Goal: Information Seeking & Learning: Understand process/instructions

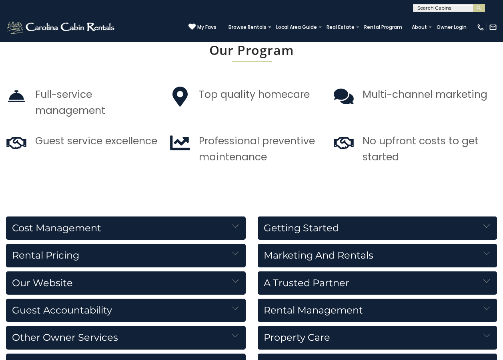
scroll to position [742, 0]
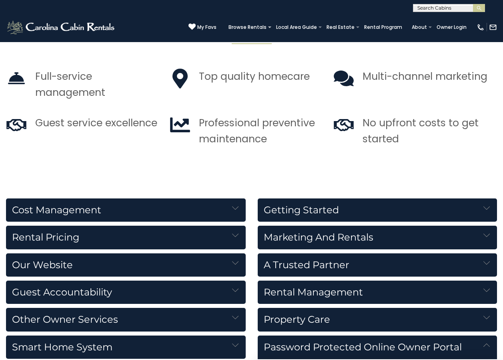
click at [221, 206] on h5 "Cost Management" at bounding box center [126, 209] width 240 height 23
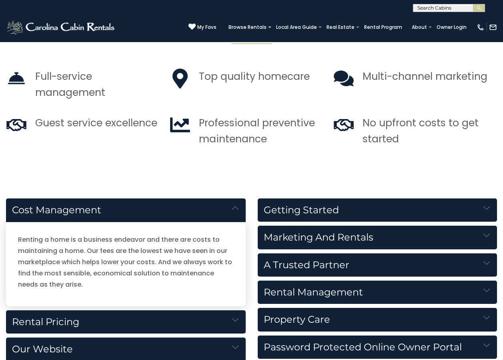
click at [233, 320] on img at bounding box center [235, 319] width 6 height 6
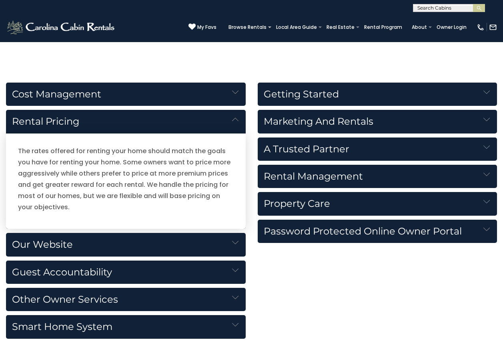
scroll to position [894, 0]
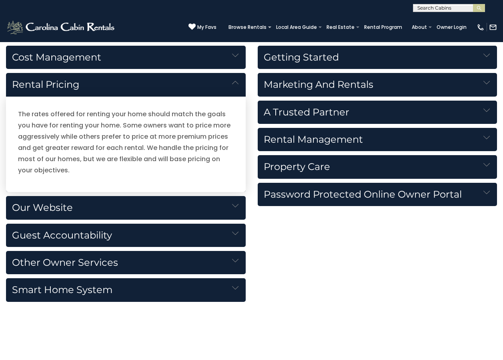
click at [487, 137] on img at bounding box center [487, 137] width 6 height 6
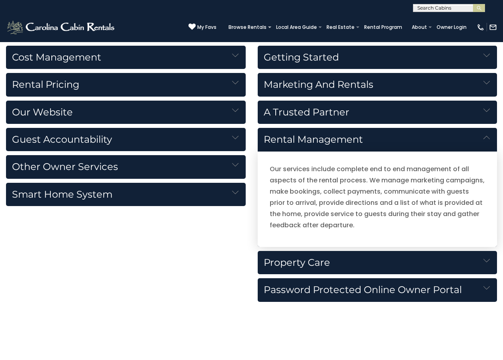
click at [489, 256] on h5 "Property Care" at bounding box center [378, 262] width 240 height 23
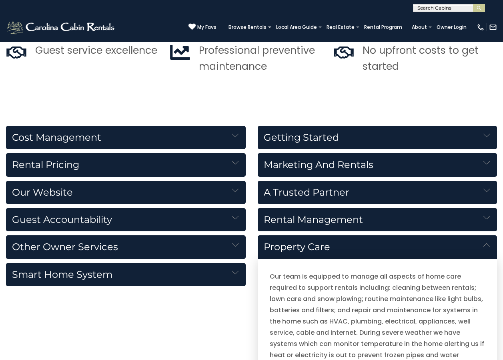
scroll to position [798, 0]
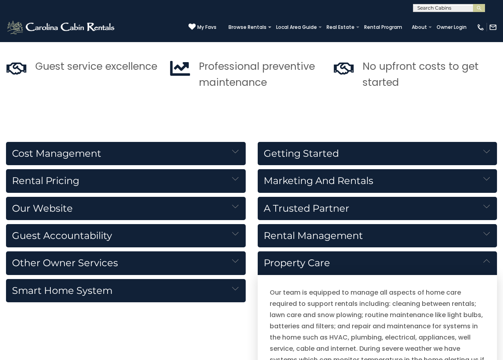
click at [488, 177] on img at bounding box center [487, 178] width 6 height 6
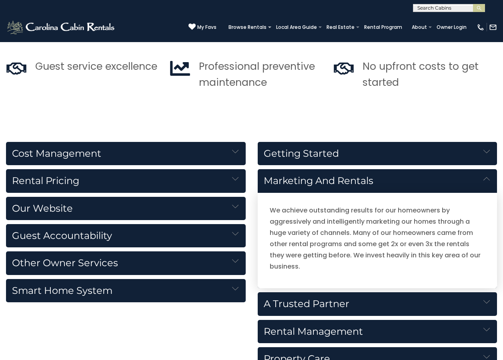
click at [237, 260] on img at bounding box center [235, 261] width 6 height 6
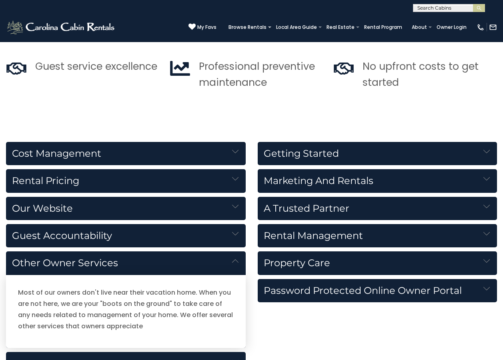
click at [487, 151] on img at bounding box center [487, 151] width 6 height 6
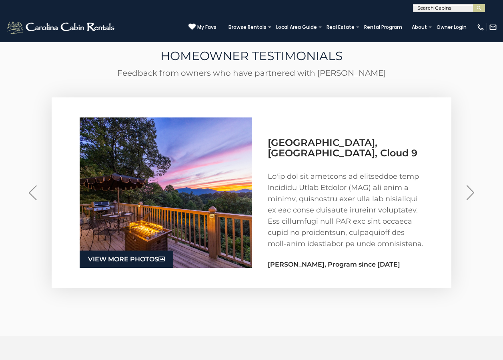
scroll to position [1232, 0]
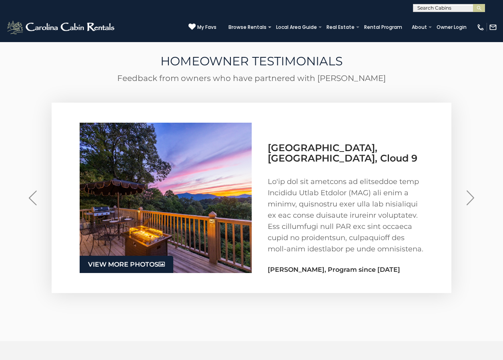
click at [472, 198] on img "Next" at bounding box center [471, 197] width 8 height 15
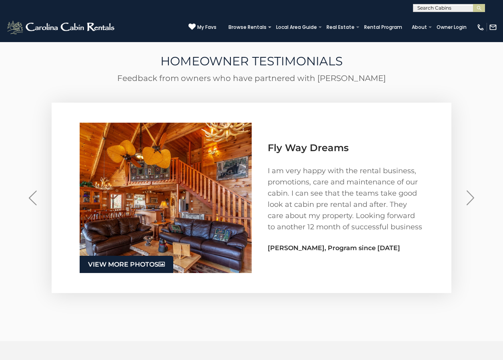
click at [472, 198] on img "Next" at bounding box center [471, 197] width 8 height 15
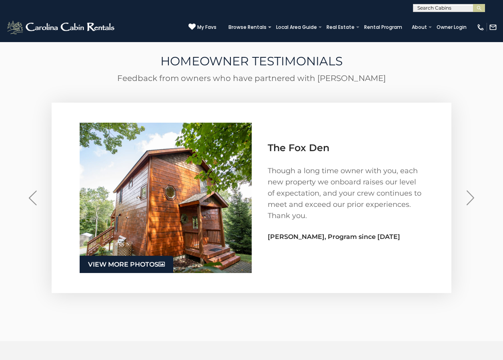
click at [472, 198] on img "Next" at bounding box center [471, 197] width 8 height 15
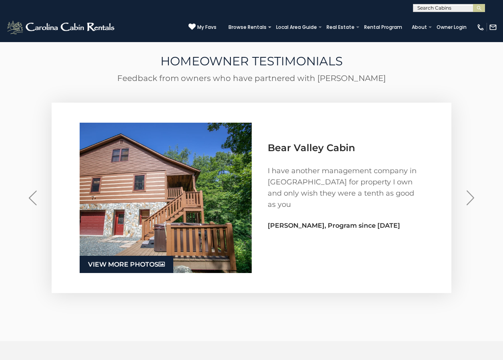
click at [472, 198] on img "Next" at bounding box center [471, 197] width 8 height 15
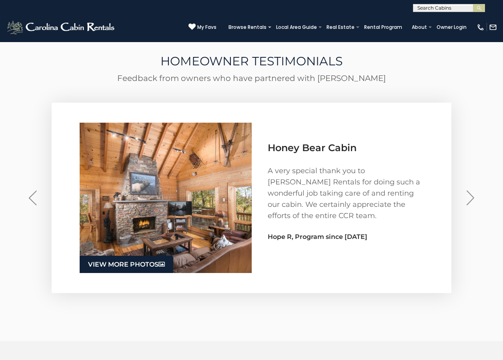
click at [472, 198] on img "Next" at bounding box center [471, 197] width 8 height 15
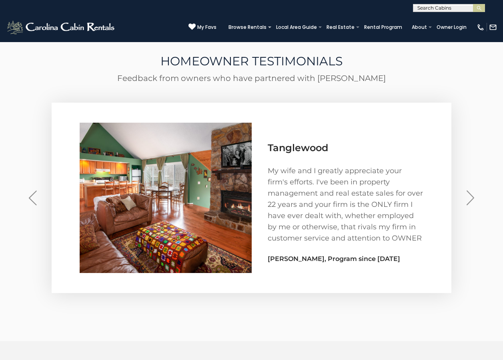
click at [472, 198] on img "Next" at bounding box center [471, 197] width 8 height 15
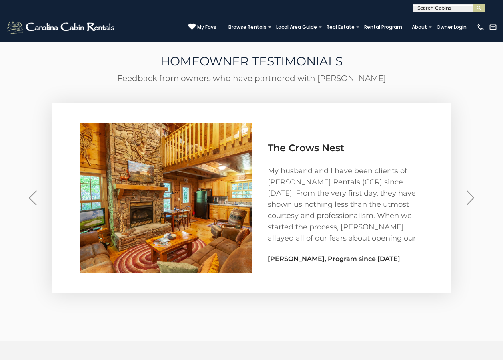
click at [472, 198] on img "Next" at bounding box center [471, 197] width 8 height 15
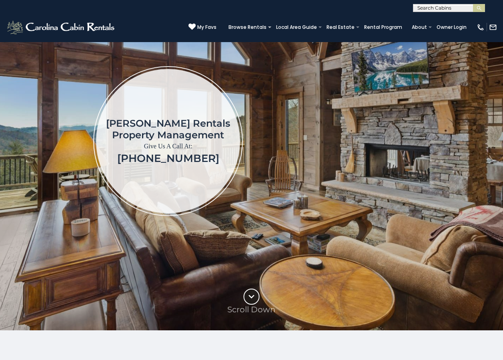
scroll to position [0, 0]
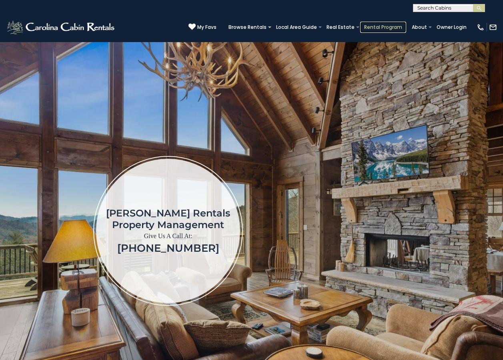
click at [383, 25] on link "Rental Program" at bounding box center [383, 27] width 46 height 11
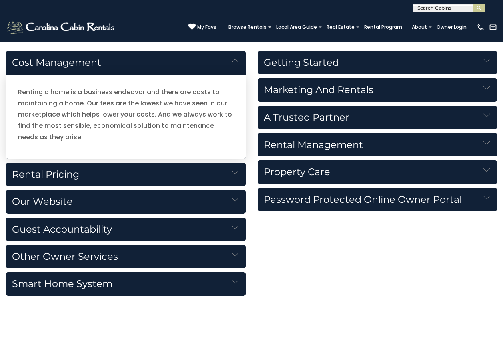
scroll to position [910, 0]
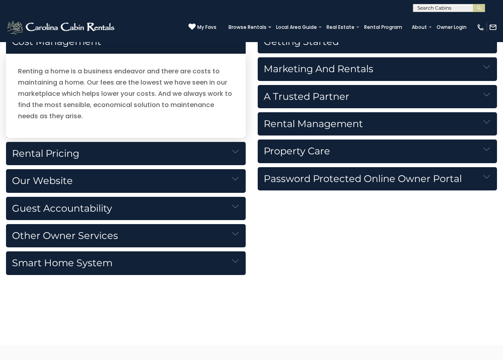
click at [237, 205] on img at bounding box center [235, 206] width 6 height 6
